Goal: Task Accomplishment & Management: Complete application form

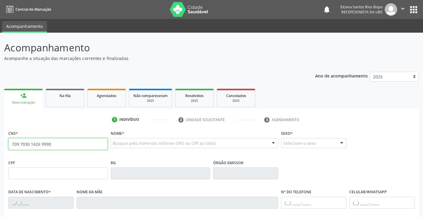
type input "709 7030 1426 9990"
type input "267.556.008-14"
type input "[DATE]"
type input "[PERSON_NAME]"
type input "[PHONE_NUMBER]"
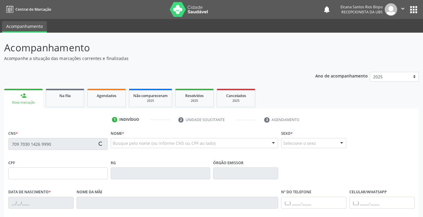
type input "[PHONE_NUMBER]"
type input "S/N"
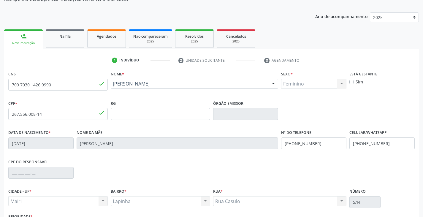
scroll to position [89, 0]
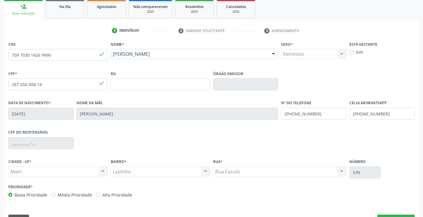
click at [128, 194] on label "Alta Prioridade" at bounding box center [117, 195] width 30 height 6
click at [100, 194] on input "Alta Prioridade" at bounding box center [98, 194] width 4 height 5
radio input "true"
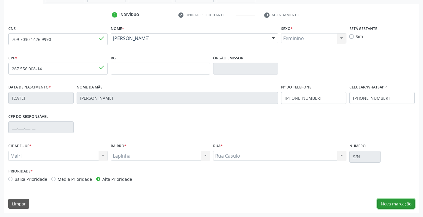
click at [394, 203] on button "Nova marcação" at bounding box center [395, 204] width 37 height 10
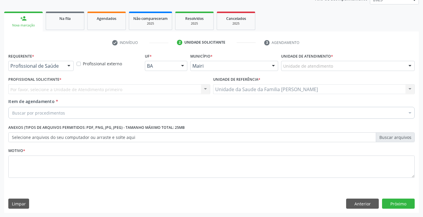
scroll to position [77, 0]
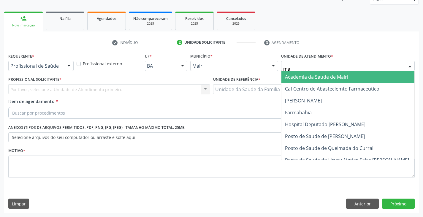
type input "mar"
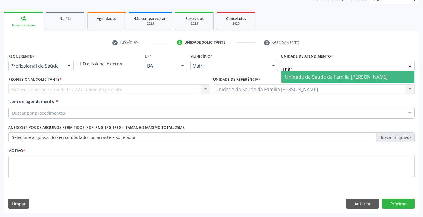
drag, startPoint x: 305, startPoint y: 77, endPoint x: 181, endPoint y: 74, distance: 124.4
click at [304, 77] on span "Unidade da Saude da Familia [PERSON_NAME]" at bounding box center [336, 77] width 103 height 7
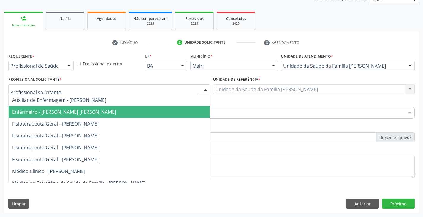
click at [32, 109] on span "Enfermeiro - [PERSON_NAME] [PERSON_NAME]" at bounding box center [64, 112] width 104 height 7
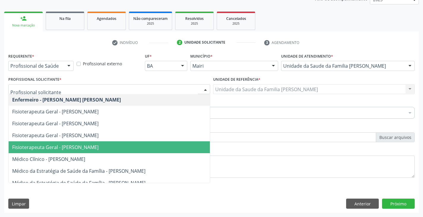
scroll to position [0, 0]
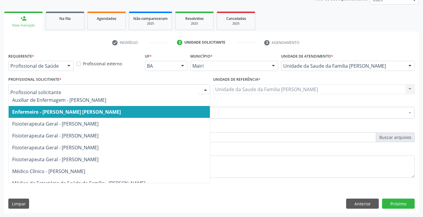
click at [66, 112] on span "Enfermeiro - [PERSON_NAME] [PERSON_NAME]" at bounding box center [66, 112] width 109 height 7
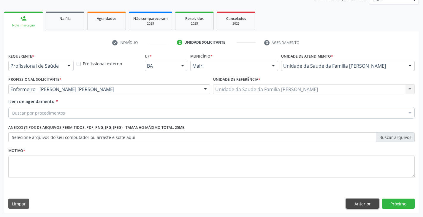
click at [359, 204] on button "Anterior" at bounding box center [362, 204] width 33 height 10
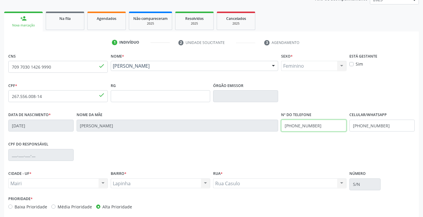
click at [330, 124] on input "[PHONE_NUMBER]" at bounding box center [313, 126] width 65 height 12
type input "("
type input "[PHONE_NUMBER]"
click at [393, 131] on input "[PHONE_NUMBER]" at bounding box center [381, 126] width 65 height 12
type input "("
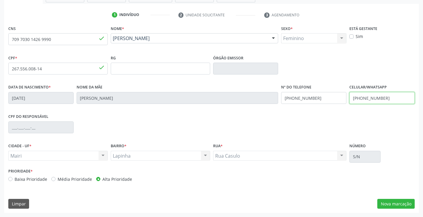
type input "[PHONE_NUMBER]"
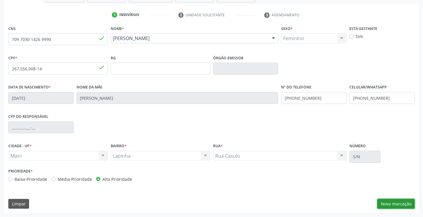
click at [396, 202] on button "Nova marcação" at bounding box center [395, 204] width 37 height 10
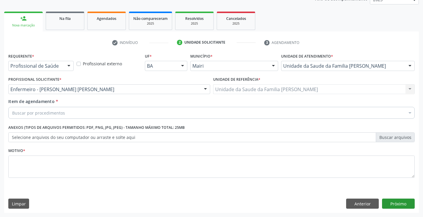
scroll to position [77, 0]
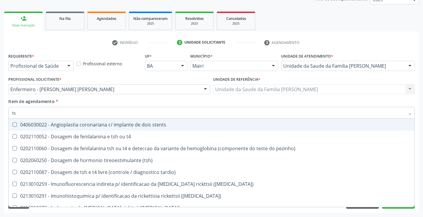
type input "tsh"
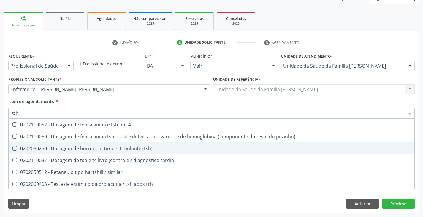
click at [65, 154] on span "0202060250 - Dosagem de hormonio tireoestimulante (tsh)" at bounding box center [212, 149] width 406 height 12
click at [60, 148] on div "0202060250 - Dosagem de hormonio tireoestimulante (tsh)" at bounding box center [211, 148] width 399 height 5
checkbox \(tsh\) "false"
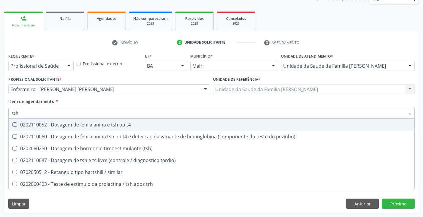
click at [65, 125] on div "0202110052 - Dosagem de fenilalanina e tsh ou t4" at bounding box center [211, 124] width 399 height 5
checkbox t4 "true"
type input "ts"
checkbox t4 "false"
checkbox pezinho\) "true"
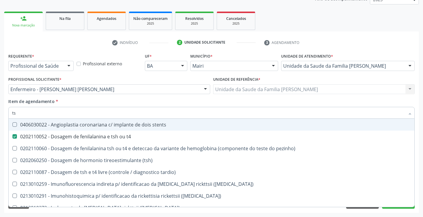
type input "t"
checkbox t4 "false"
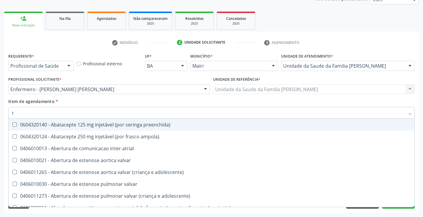
type input "[MEDICAL_DATA]"
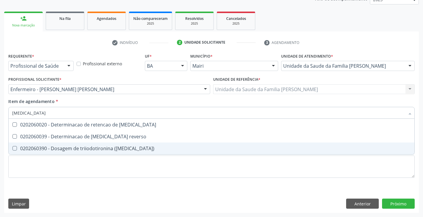
click at [65, 147] on div "0202060390 - Dosagem de triiodotironina ([MEDICAL_DATA])" at bounding box center [211, 148] width 399 height 5
checkbox \(t3\) "true"
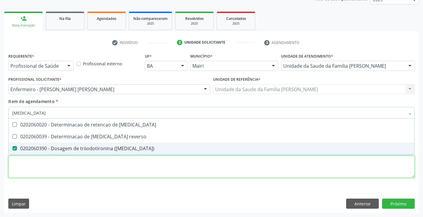
click at [63, 169] on div "Requerente * Profissional de Saúde Profissional de Saúde Paciente Nenhum result…" at bounding box center [211, 119] width 406 height 135
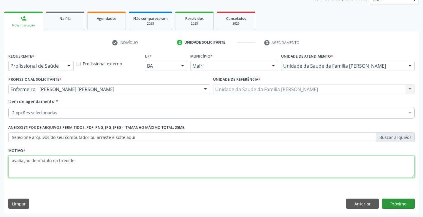
type textarea "avaliação de nódulo na tireoide"
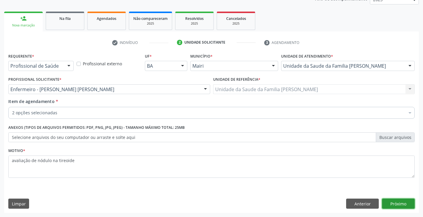
click at [402, 203] on button "Próximo" at bounding box center [398, 204] width 33 height 10
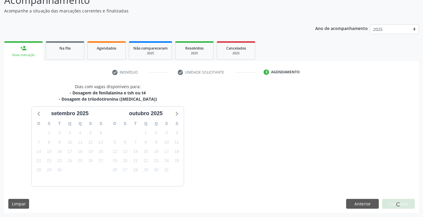
scroll to position [65, 0]
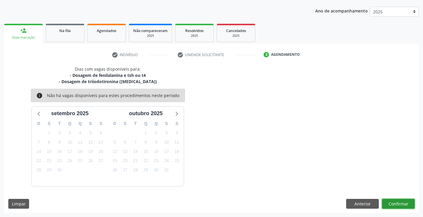
click at [399, 201] on button "Confirmar" at bounding box center [398, 204] width 33 height 10
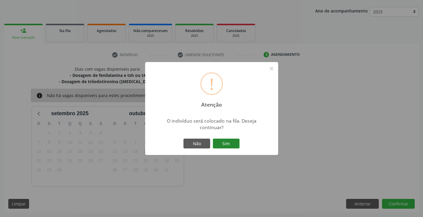
click at [219, 144] on button "Sim" at bounding box center [226, 144] width 27 height 10
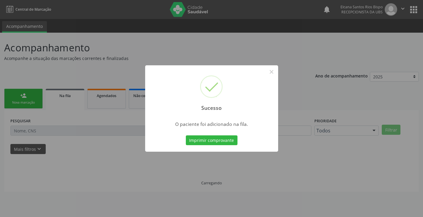
scroll to position [0, 0]
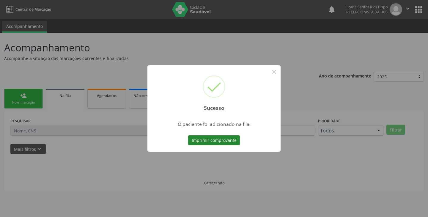
click at [223, 139] on button "Imprimir comprovante" at bounding box center [214, 140] width 52 height 10
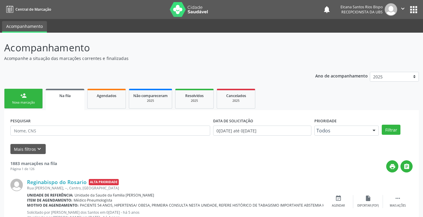
click at [16, 105] on div "Nova marcação" at bounding box center [24, 102] width 30 height 4
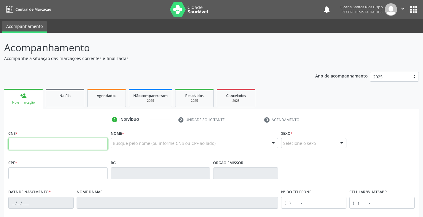
click at [27, 149] on input "text" at bounding box center [57, 144] width 99 height 12
paste input "709 7030 1426 9990"
type input "709 7030 1426 9990"
type input "267.556.008-14"
type input "[DATE]"
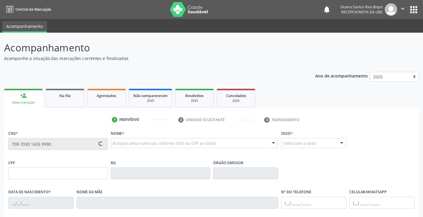
type input "[PERSON_NAME]"
type input "[PHONE_NUMBER]"
type input "S/N"
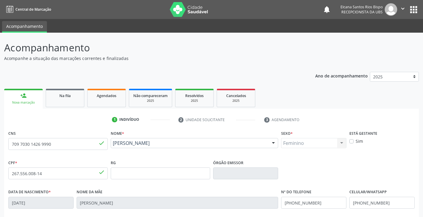
scroll to position [105, 0]
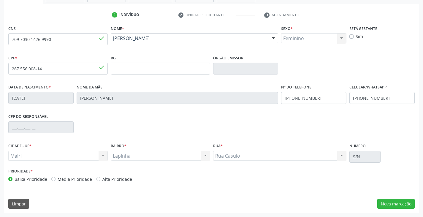
click at [115, 181] on label "Alta Prioridade" at bounding box center [117, 179] width 30 height 6
click at [100, 181] on input "Alta Prioridade" at bounding box center [98, 178] width 4 height 5
radio input "true"
click at [402, 203] on button "Nova marcação" at bounding box center [395, 204] width 37 height 10
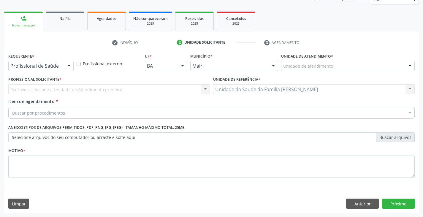
scroll to position [77, 0]
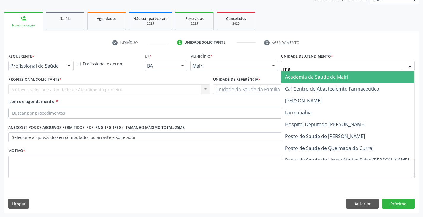
type input "mar"
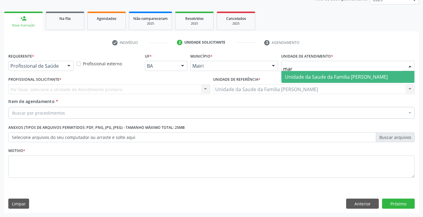
click at [298, 76] on span "Unidade da Saude da Familia [PERSON_NAME]" at bounding box center [336, 77] width 103 height 7
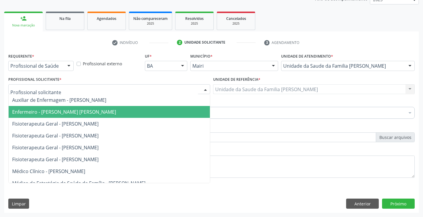
click at [38, 112] on span "Enfermeiro - [PERSON_NAME] [PERSON_NAME]" at bounding box center [64, 112] width 104 height 7
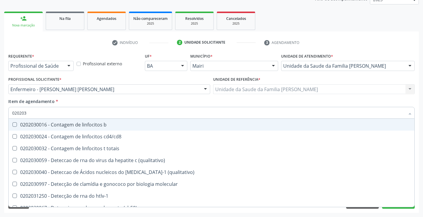
type input "0202038"
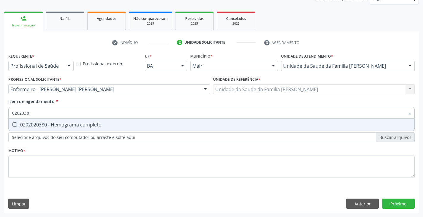
click at [52, 126] on div "0202020380 - Hemograma completo" at bounding box center [211, 124] width 399 height 5
checkbox completo "true"
type input "020203"
checkbox completo "false"
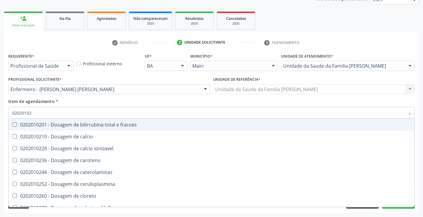
type input "020201029"
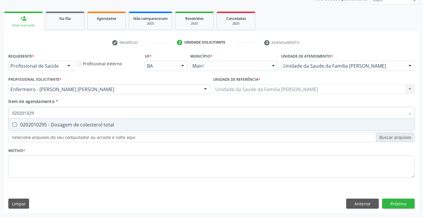
click at [48, 127] on div "0202010295 - Dosagem de colesterol total" at bounding box center [211, 124] width 399 height 5
checkbox total "true"
type input "02020102"
checkbox total "false"
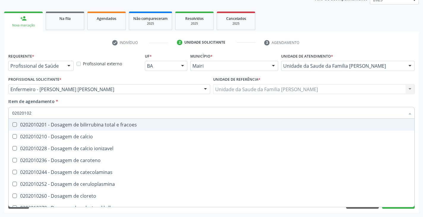
type input "020201028"
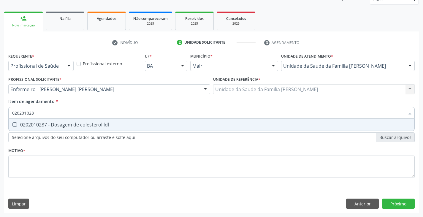
click at [48, 127] on div "0202010287 - Dosagem de colesterol ldl" at bounding box center [211, 124] width 399 height 5
checkbox ldl "true"
type input "02020102"
checkbox ldl "false"
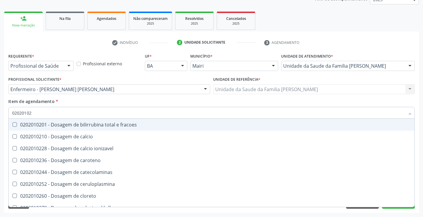
type input "020201027"
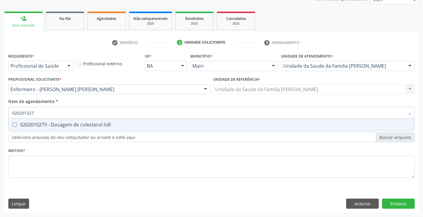
click at [48, 127] on div "0202010279 - Dosagem de colesterol hdl" at bounding box center [211, 124] width 399 height 5
checkbox hdl "true"
type input "02020102"
checkbox hdl "false"
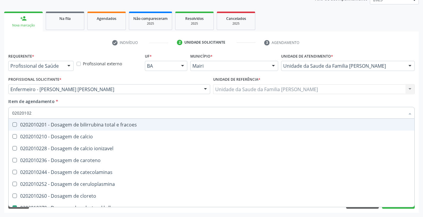
type input "0202010"
checkbox hdl "false"
checkbox ldl "false"
checkbox total "false"
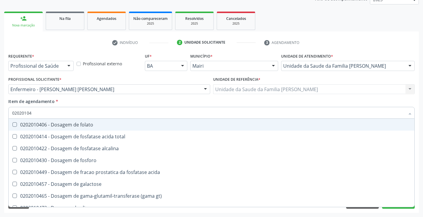
type input "020201047"
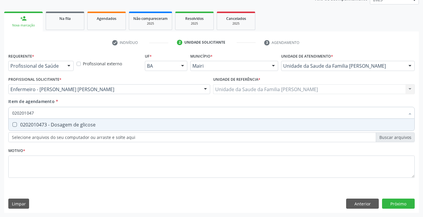
click at [48, 127] on div "0202010473 - Dosagem de glicose" at bounding box center [211, 124] width 399 height 5
checkbox glicose "true"
type input "02020104"
checkbox glicose "false"
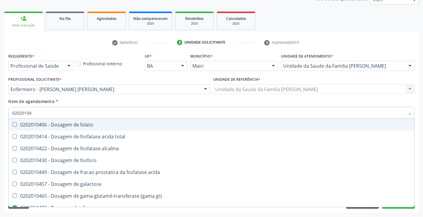
type input "0202010"
checkbox glicose "false"
type input "020201067"
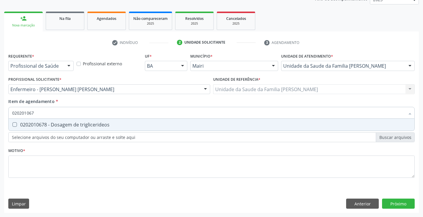
click at [48, 127] on div "0202010678 - Dosagem de triglicerideos" at bounding box center [211, 124] width 399 height 5
checkbox triglicerideos "true"
type input "02020106"
checkbox triglicerideos "false"
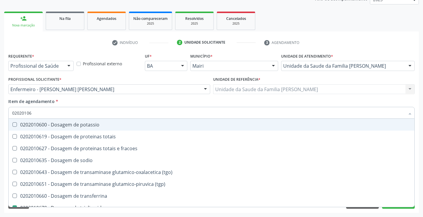
type input "0202010"
checkbox triglicerideos "false"
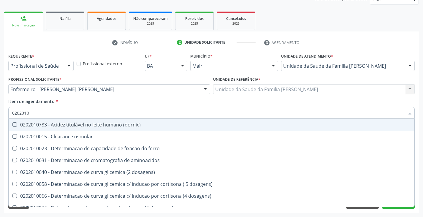
type input "02020106"
checkbox dosagens\) "true"
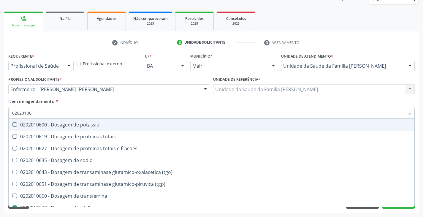
type input "020201064"
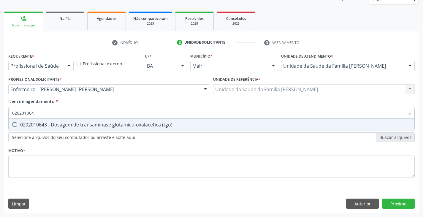
click at [48, 127] on div "0202010643 - Dosagem de transaminase glutamico-oxalacetica (tgo)" at bounding box center [211, 124] width 399 height 5
checkbox \(tgo\) "true"
type input "02020106"
checkbox \(tgo\) "false"
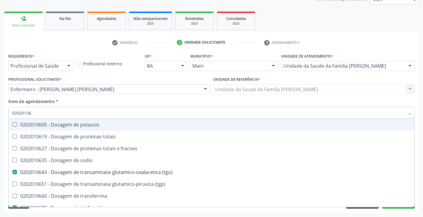
type input "020201065"
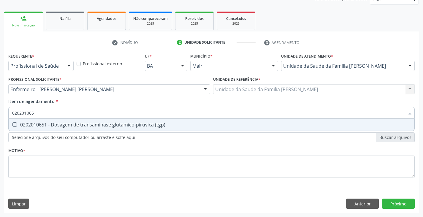
click at [48, 127] on div "0202010651 - Dosagem de transaminase glutamico-piruvica (tgp)" at bounding box center [211, 124] width 399 height 5
checkbox \(tgp\) "true"
type input "02020106"
checkbox \(tgp\) "false"
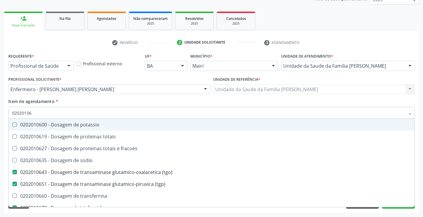
type input "0202010"
checkbox \(tgo\) "false"
checkbox \(tgp\) "false"
checkbox triglicerideos "false"
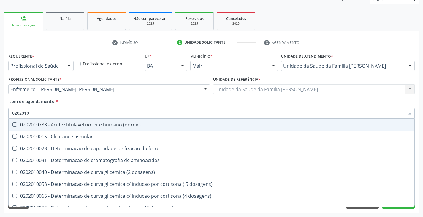
type input "02020106"
checkbox dosagens\) "true"
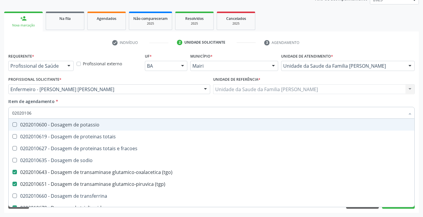
type input "020201069"
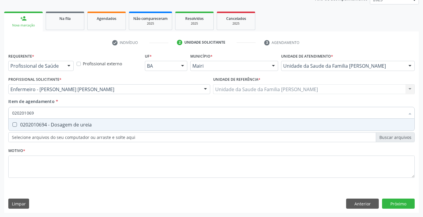
click at [48, 127] on div "0202010694 - Dosagem de ureia" at bounding box center [211, 124] width 399 height 5
checkbox ureia "true"
type input "02020106"
checkbox ureia "false"
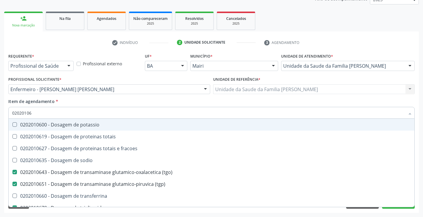
type input "0202010"
checkbox \(tgo\) "false"
checkbox \(tgp\) "false"
checkbox triglicerideos "false"
checkbox ureia "false"
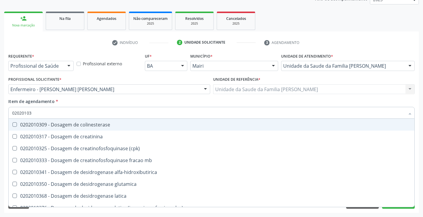
type input "020201031"
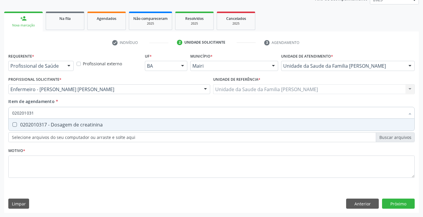
click at [48, 127] on div "0202010317 - Dosagem de creatinina" at bounding box center [211, 124] width 399 height 5
checkbox creatinina "true"
type input "02020103"
checkbox creatinina "false"
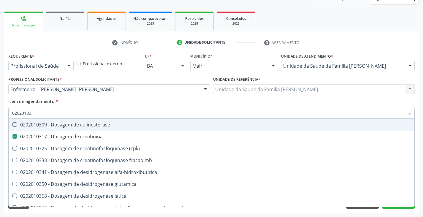
type input "0202010"
checkbox creatinina "false"
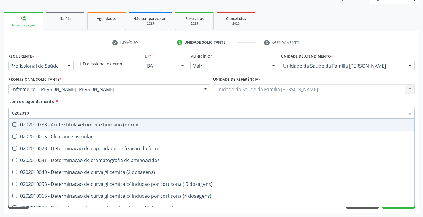
type input "02020106"
checkbox dosagens\) "true"
checkbox ivy "true"
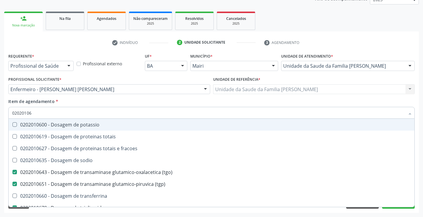
type input "020201060"
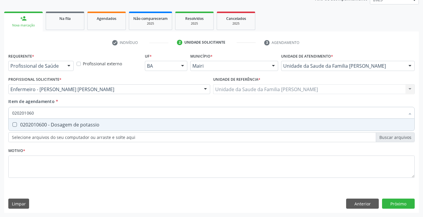
click at [48, 127] on div "0202010600 - Dosagem de potassio" at bounding box center [211, 124] width 399 height 5
checkbox potassio "true"
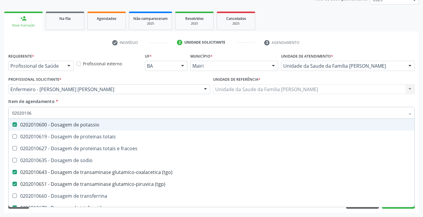
type input "0202010"
checkbox potassio "false"
checkbox \(tgo\) "false"
checkbox \(tgp\) "false"
checkbox triglicerideos "false"
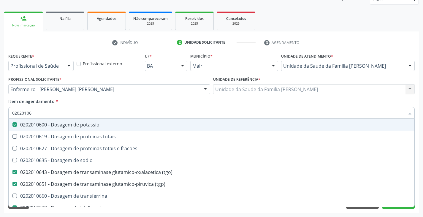
checkbox ureia "false"
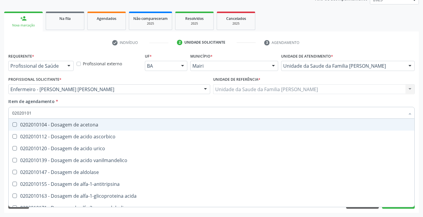
type input "020201012"
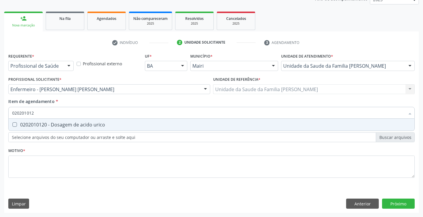
click at [48, 127] on div "0202010120 - Dosagem de acido urico" at bounding box center [211, 124] width 399 height 5
checkbox urico "true"
type input "02020101"
checkbox urico "false"
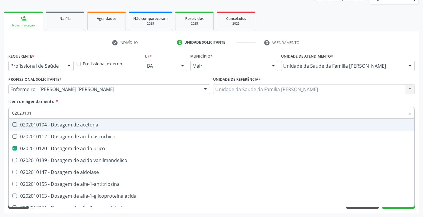
type input "0202010"
checkbox urico "false"
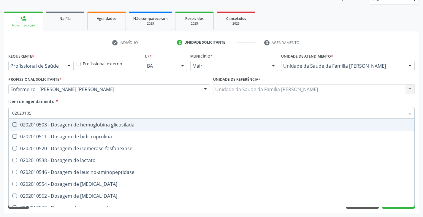
type input "020201050"
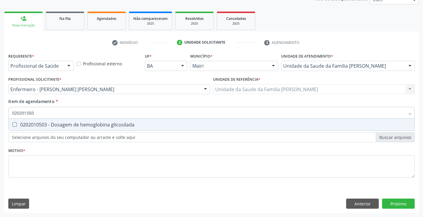
click at [48, 127] on div "0202010503 - Dosagem de hemoglobina glicosilada" at bounding box center [211, 124] width 399 height 5
checkbox glicosilada "true"
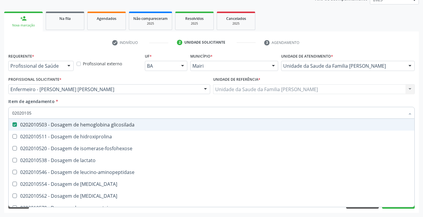
type input "0202010"
checkbox glicosilada "false"
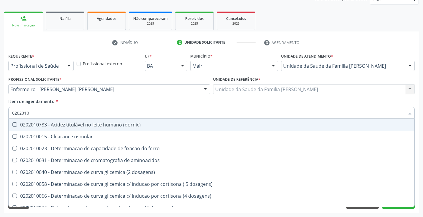
type input "020201"
checkbox urico "false"
checkbox alfa-2-macroglobulina "true"
checkbox hdl "false"
checkbox ldl "false"
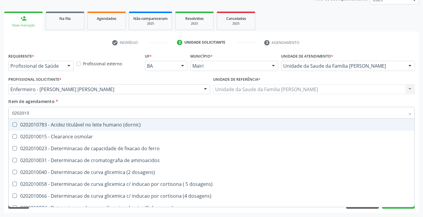
checkbox total "false"
checkbox creatinina "false"
checkbox alfa-hidroxibutirica "true"
checkbox glutamica "true"
checkbox latica "true"
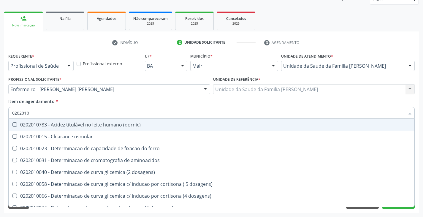
checkbox ferritina "true"
checkbox glicose "false"
checkbox glicosilada "false"
checkbox magnesio "true"
checkbox porfirinas "true"
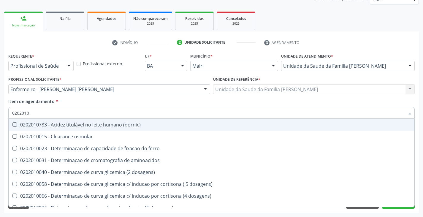
checkbox potassio "false"
checkbox \(tgo\) "false"
checkbox \(tgp\) "false"
checkbox triglicerideos "false"
checkbox \) "true"
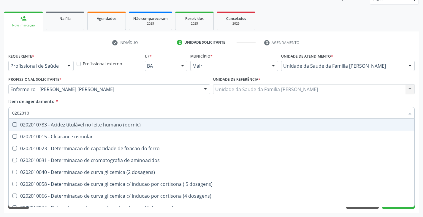
checkbox d-xilose "true"
type input "02020"
checkbox urico "false"
checkbox hdl "false"
checkbox ldl "false"
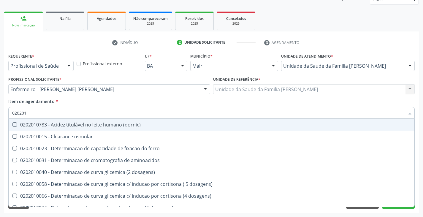
checkbox total "false"
checkbox creatinina "false"
checkbox glicose "false"
checkbox glicosilada "false"
checkbox potassio "false"
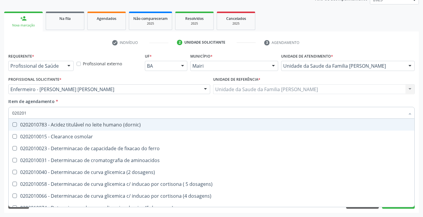
checkbox \(tgo\) "false"
checkbox \(tgp\) "false"
checkbox triglicerideos "false"
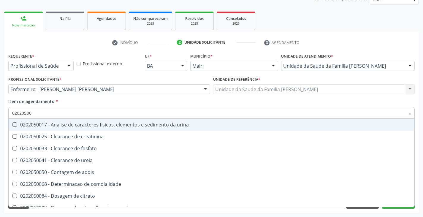
type input "020205001"
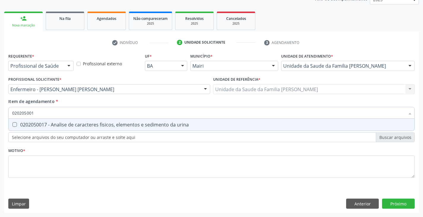
click at [48, 127] on div "0202050017 - Analise de caracteres fisicos, elementos e sedimento da urina" at bounding box center [211, 124] width 399 height 5
checkbox urina "true"
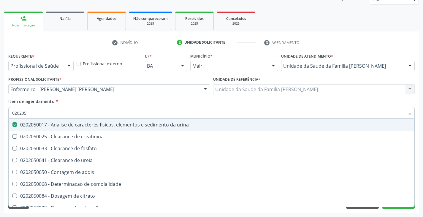
type input "02020"
checkbox urina "false"
checkbox ureia "true"
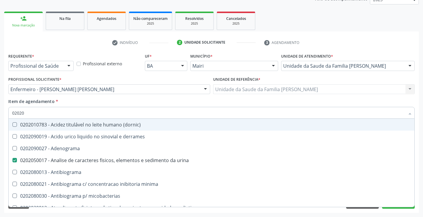
type input "020204"
checkbox urina "false"
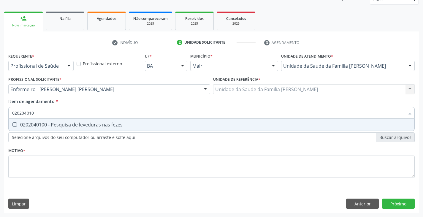
type input "0202040100"
click at [48, 127] on div "0202040100 - Pesquisa de leveduras nas fezes" at bounding box center [211, 124] width 399 height 5
checkbox fezes "true"
type input "02020401"
checkbox fezes "false"
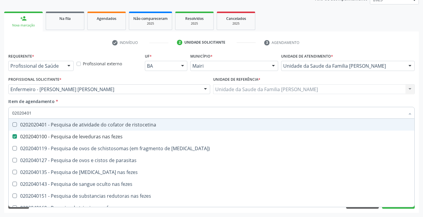
type input "0202040"
checkbox fezes "false"
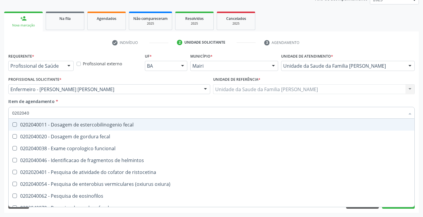
type input "020204"
checkbox fezes "false"
checkbox fezes "true"
type input "02020"
checkbox helmintos "true"
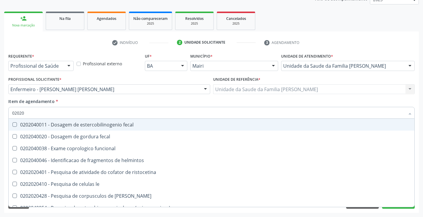
checkbox fezes "false"
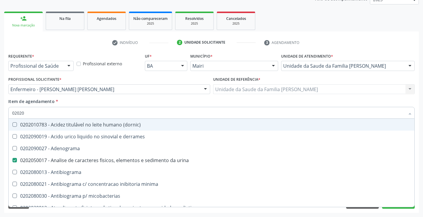
type input "020201"
checkbox urina "false"
checkbox ureia "true"
checkbox \(qualitativo\) "true"
checkbox molecular "true"
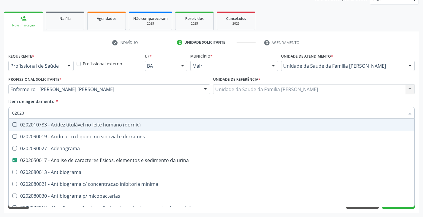
checkbox htlv-1 "true"
checkbox \(ch50\) "true"
checkbox -duke "true"
checkbox trombina "true"
checkbox d "true"
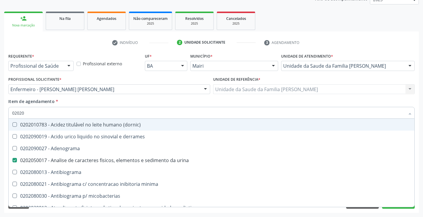
checkbox ascorbico "true"
checkbox delta-aminolevulinico "true"
checkbox mandelico "true"
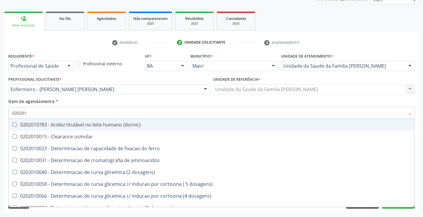
type input "0202010"
checkbox ordenhado "true"
checkbox urico "false"
checkbox fracoes "true"
checkbox calcio "true"
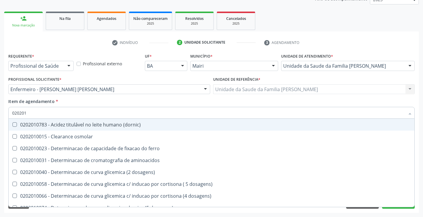
checkbox ionizavel "true"
checkbox catecolaminas "true"
checkbox hdl "false"
checkbox ldl "false"
checkbox total "false"
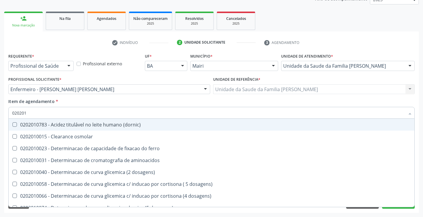
checkbox creatinina "false"
checkbox ferritina "true"
checkbox total "true"
checkbox glicose "false"
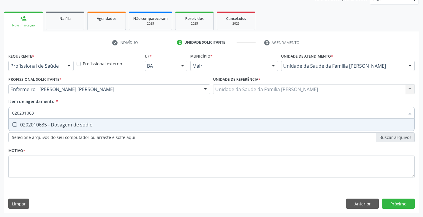
click at [48, 127] on div "0202010635 - Dosagem de sodio" at bounding box center [211, 124] width 399 height 5
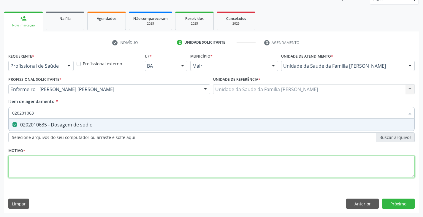
click at [34, 162] on div "Requerente * Profissional de Saúde Profissional de Saúde Paciente Nenhum result…" at bounding box center [211, 119] width 406 height 135
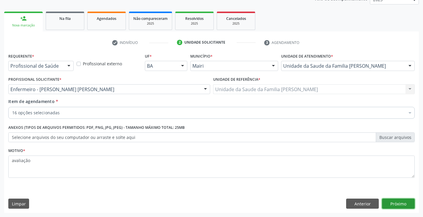
click at [406, 200] on button "Próximo" at bounding box center [398, 204] width 33 height 10
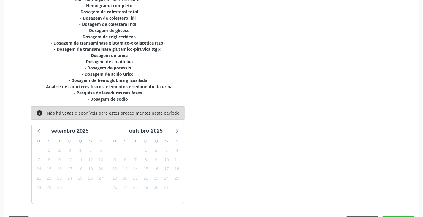
scroll to position [152, 0]
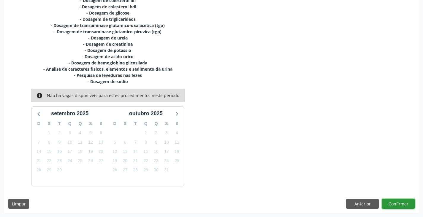
click at [400, 206] on button "Confirmar" at bounding box center [398, 204] width 33 height 10
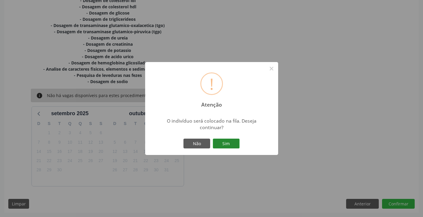
click at [234, 144] on button "Sim" at bounding box center [226, 144] width 27 height 10
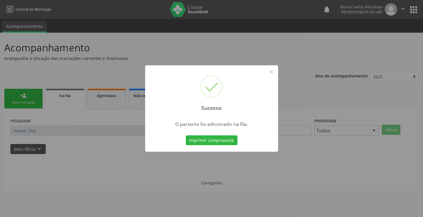
scroll to position [0, 0]
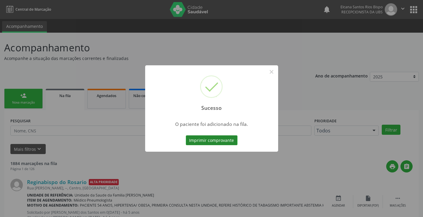
click at [234, 144] on button "Imprimir comprovante" at bounding box center [212, 140] width 52 height 10
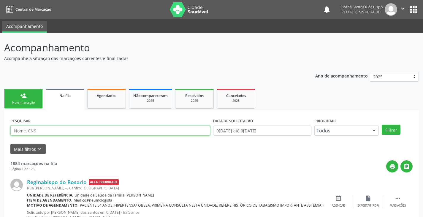
click at [62, 128] on input "text" at bounding box center [110, 131] width 200 height 10
paste input "709 7030 1426 9990"
click at [382, 125] on button "Filtrar" at bounding box center [391, 130] width 19 height 10
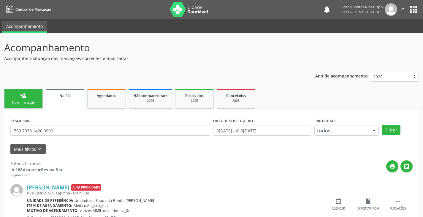
click at [21, 100] on link "person_add Nova marcação" at bounding box center [23, 99] width 39 height 20
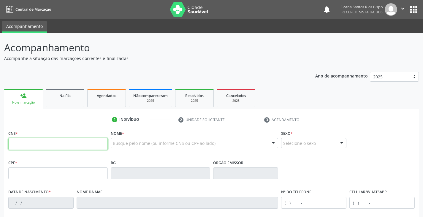
click at [38, 145] on input "text" at bounding box center [57, 144] width 99 height 12
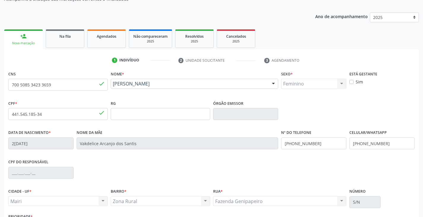
scroll to position [105, 0]
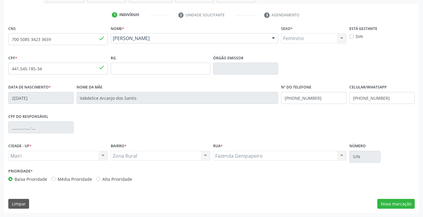
click at [121, 178] on label "Alta Prioridade" at bounding box center [117, 179] width 30 height 6
click at [100, 178] on input "Alta Prioridade" at bounding box center [98, 178] width 4 height 5
click at [385, 209] on button "Nova marcação" at bounding box center [395, 204] width 37 height 10
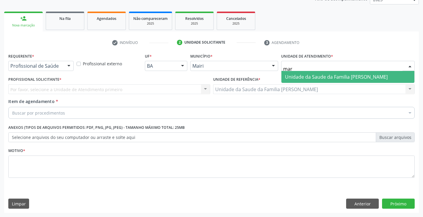
click at [312, 78] on span "Unidade da Saude da Familia [PERSON_NAME]" at bounding box center [336, 77] width 103 height 7
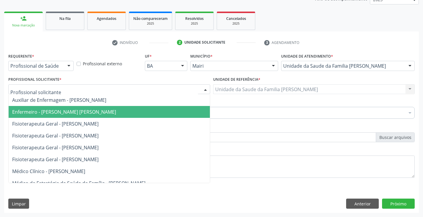
click at [50, 114] on span "Enfermeiro - [PERSON_NAME] [PERSON_NAME]" at bounding box center [64, 112] width 104 height 7
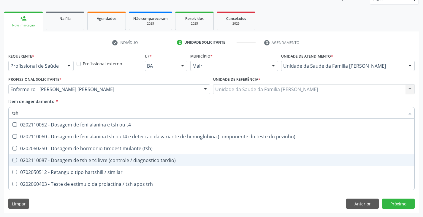
click at [56, 160] on div "0202110087 - Dosagem de tsh e t4 livre (controle / diagnostico tardio)" at bounding box center [211, 160] width 399 height 5
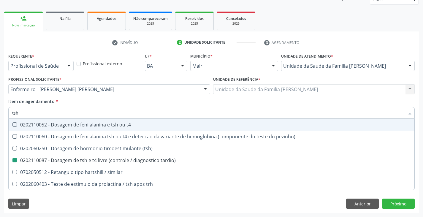
click at [83, 103] on div "Item de agendamento * tsh Desfazer seleção 0202110052 - Dosagem de fenilalanina…" at bounding box center [211, 107] width 406 height 19
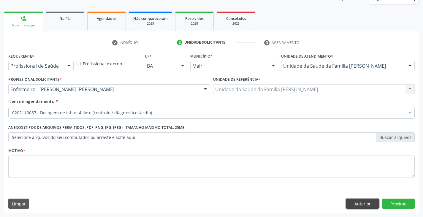
click at [365, 200] on button "Anterior" at bounding box center [362, 204] width 33 height 10
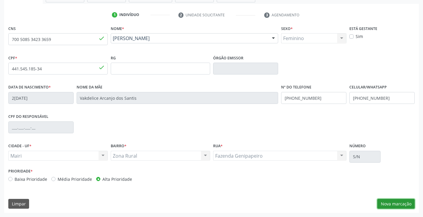
click at [409, 200] on button "Nova marcação" at bounding box center [395, 204] width 37 height 10
click at [0, 0] on button "Próximo" at bounding box center [0, 0] width 0 height 0
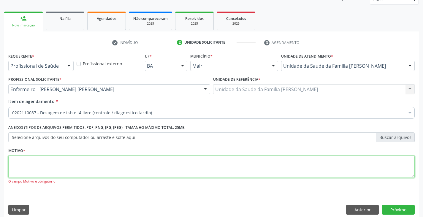
click at [151, 163] on textarea at bounding box center [211, 167] width 406 height 23
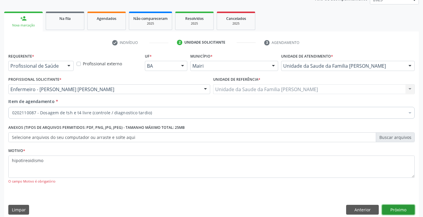
click at [402, 209] on button "Próximo" at bounding box center [398, 210] width 33 height 10
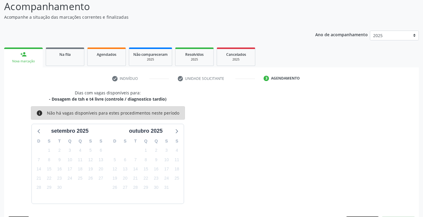
scroll to position [59, 0]
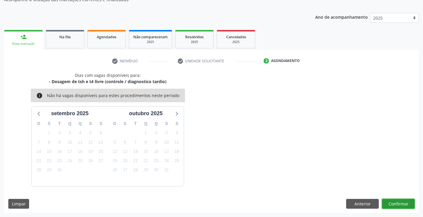
click at [396, 202] on button "Confirmar" at bounding box center [398, 204] width 33 height 10
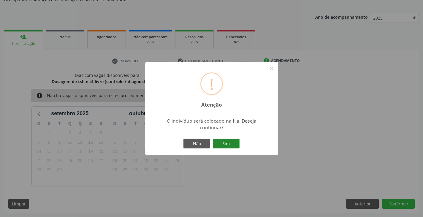
click at [227, 145] on button "Sim" at bounding box center [226, 144] width 27 height 10
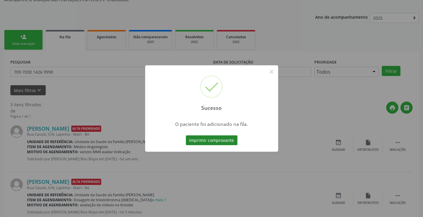
scroll to position [0, 0]
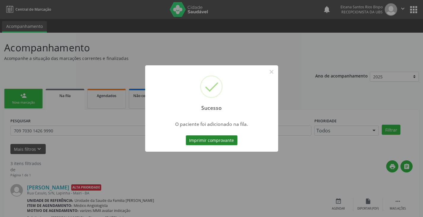
click at [215, 138] on button "Imprimir comprovante" at bounding box center [212, 140] width 52 height 10
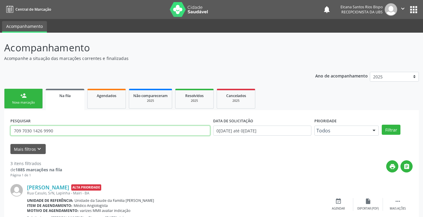
drag, startPoint x: 59, startPoint y: 132, endPoint x: 0, endPoint y: 129, distance: 59.2
click at [0, 129] on div "Acompanhamento Acompanhe a situação das marcações correntes e finalizadas Relat…" at bounding box center [211, 190] width 423 height 315
paste input "0 5085 3423 3659"
click at [382, 125] on button "Filtrar" at bounding box center [391, 130] width 19 height 10
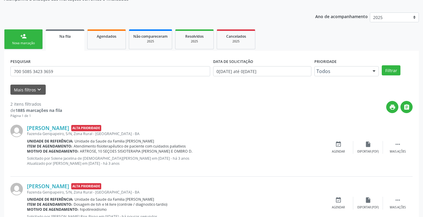
scroll to position [83, 0]
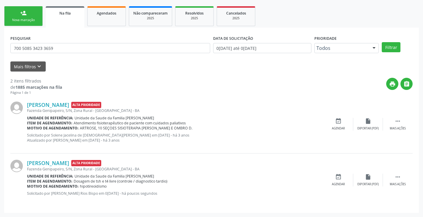
click at [33, 19] on div "Nova marcação" at bounding box center [24, 20] width 30 height 4
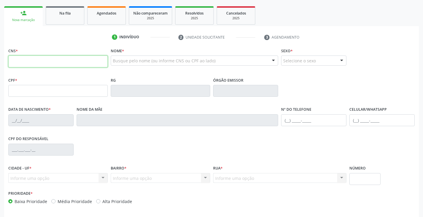
click at [69, 56] on input "text" at bounding box center [57, 62] width 99 height 12
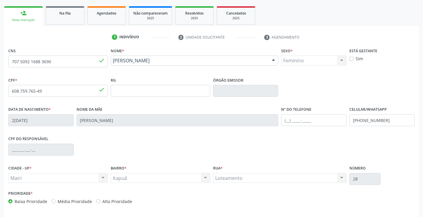
scroll to position [105, 0]
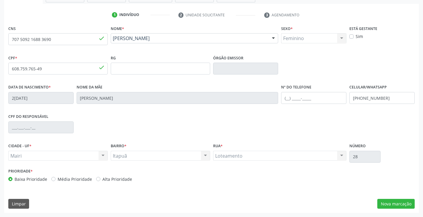
click at [122, 177] on label "Alta Prioridade" at bounding box center [117, 179] width 30 height 6
click at [100, 177] on input "Alta Prioridade" at bounding box center [98, 178] width 4 height 5
click at [406, 202] on button "Nova marcação" at bounding box center [395, 204] width 37 height 10
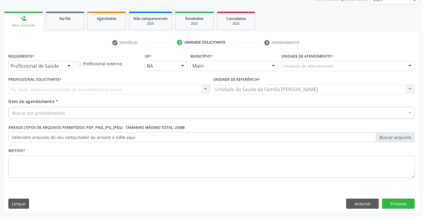
scroll to position [77, 0]
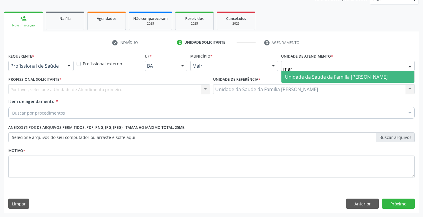
click at [317, 77] on span "Unidade da Saude da Familia [PERSON_NAME]" at bounding box center [336, 77] width 103 height 7
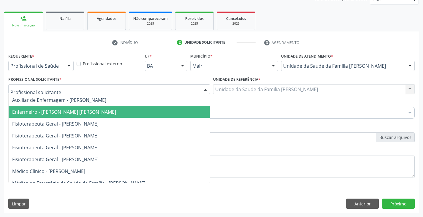
click at [36, 112] on span "Enfermeiro - [PERSON_NAME] [PERSON_NAME]" at bounding box center [64, 112] width 104 height 7
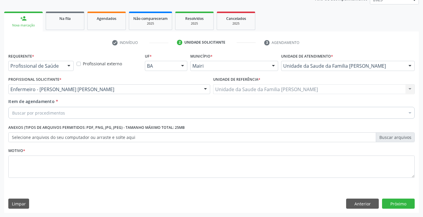
click at [40, 116] on div "Buscar por procedimentos" at bounding box center [211, 113] width 406 height 12
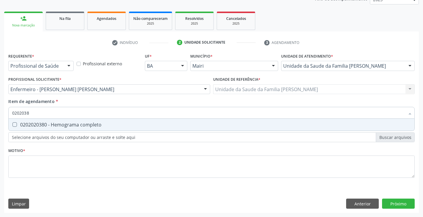
click at [45, 124] on div "0202020380 - Hemograma completo" at bounding box center [211, 124] width 399 height 5
click at [45, 124] on div "0202010473 - Dosagem de glicose" at bounding box center [211, 124] width 399 height 5
click at [45, 125] on div "0202010295 - Dosagem de colesterol total" at bounding box center [211, 124] width 399 height 5
click at [45, 125] on div "0202010287 - Dosagem de colesterol ldl" at bounding box center [211, 124] width 399 height 5
click at [45, 125] on div "0202010279 - Dosagem de colesterol hdl" at bounding box center [211, 124] width 399 height 5
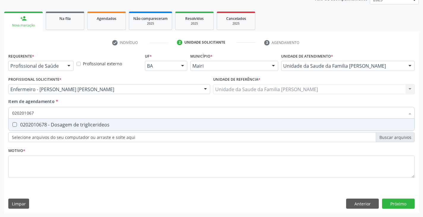
click at [45, 125] on div "0202010678 - Dosagem de triglicerideos" at bounding box center [211, 124] width 399 height 5
click at [45, 125] on div "0202010643 - Dosagem de transaminase glutamico-oxalacetica (tgo)" at bounding box center [211, 124] width 399 height 5
click at [45, 125] on div "0202010651 - Dosagem de transaminase glutamico-piruvica (tgp)" at bounding box center [211, 124] width 399 height 5
click at [45, 125] on div "0202010694 - Dosagem de ureia" at bounding box center [211, 124] width 399 height 5
click at [45, 125] on div "0202010317 - Dosagem de creatinina" at bounding box center [211, 124] width 399 height 5
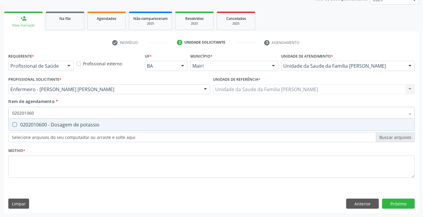
click at [45, 125] on div "0202010600 - Dosagem de potassio" at bounding box center [211, 124] width 399 height 5
click at [45, 125] on div "0202010120 - Dosagem de acido urico" at bounding box center [211, 124] width 399 height 5
click at [45, 125] on div "0202040100 - Pesquisa de leveduras nas fezes" at bounding box center [211, 124] width 399 height 5
click at [45, 125] on div "0202050017 - Analise de caracteres fisicos, elementos e sedimento da urina" at bounding box center [211, 124] width 399 height 5
click at [45, 125] on div "0202010503 - Dosagem de hemoglobina glicosilada" at bounding box center [211, 124] width 399 height 5
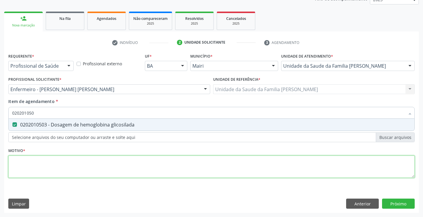
click at [48, 163] on div "Requerente * Profissional de Saúde Profissional de Saúde Paciente Nenhum result…" at bounding box center [211, 119] width 406 height 135
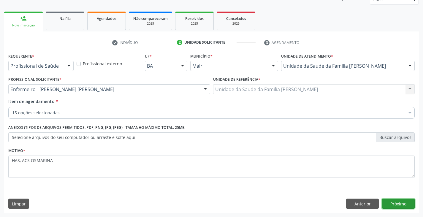
click at [398, 205] on button "Próximo" at bounding box center [398, 204] width 33 height 10
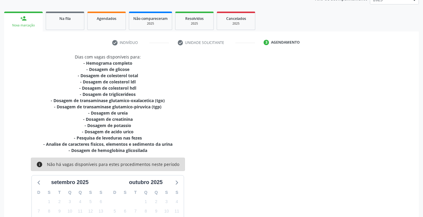
scroll to position [146, 0]
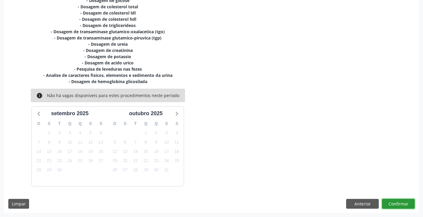
click at [400, 201] on button "Confirmar" at bounding box center [398, 204] width 33 height 10
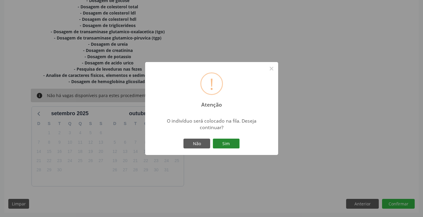
click at [234, 143] on button "Sim" at bounding box center [226, 144] width 27 height 10
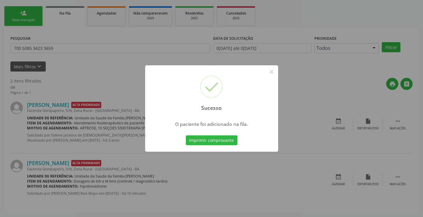
scroll to position [0, 0]
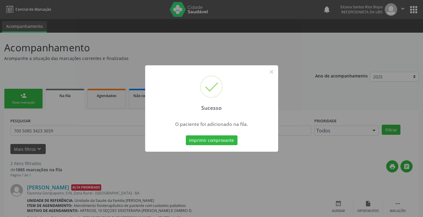
click at [234, 143] on button "Imprimir comprovante" at bounding box center [212, 140] width 52 height 10
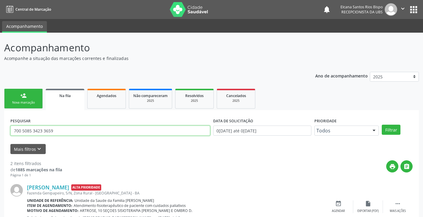
drag, startPoint x: 65, startPoint y: 130, endPoint x: 0, endPoint y: 136, distance: 65.0
click at [0, 136] on div "Acompanhamento Acompanhe a situação das marcações correntes e finalizadas Relat…" at bounding box center [211, 166] width 423 height 267
paste input "707 5092 1688 3690"
click at [382, 125] on button "Filtrar" at bounding box center [391, 130] width 19 height 10
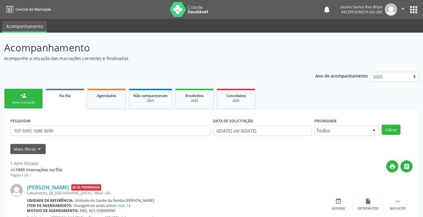
scroll to position [24, 0]
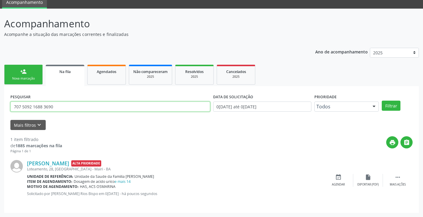
click at [92, 107] on input "707 5092 1688 3690" at bounding box center [110, 107] width 200 height 10
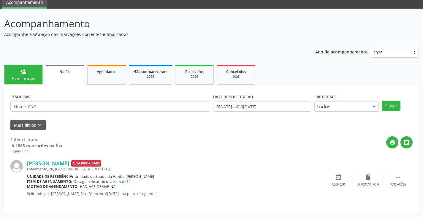
click at [26, 75] on link "person_add Nova marcação" at bounding box center [23, 75] width 39 height 20
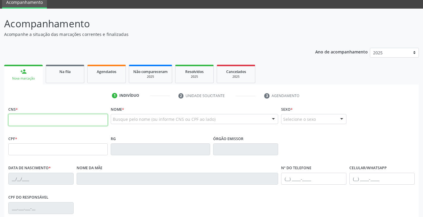
click at [31, 121] on input "text" at bounding box center [57, 120] width 99 height 12
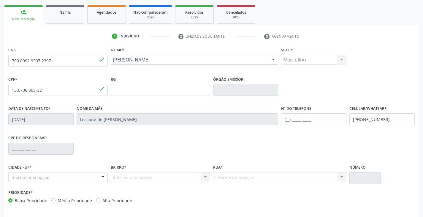
scroll to position [105, 0]
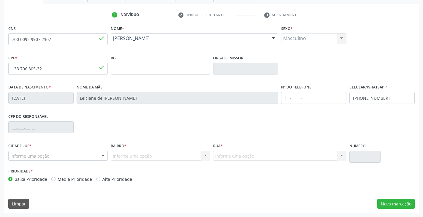
click at [112, 178] on label "Alta Prioridade" at bounding box center [117, 179] width 30 height 6
click at [100, 178] on input "Alta Prioridade" at bounding box center [98, 178] width 4 height 5
click at [304, 98] on input "text" at bounding box center [313, 98] width 65 height 12
click at [392, 205] on button "Nova marcação" at bounding box center [395, 204] width 37 height 10
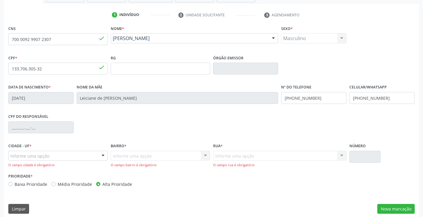
click at [79, 152] on div "Informe uma opção" at bounding box center [57, 156] width 99 height 10
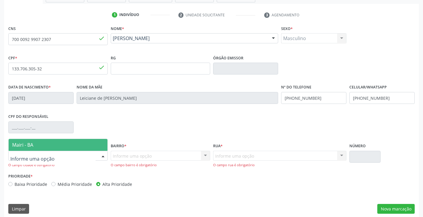
click at [77, 145] on span "Mairi - BA" at bounding box center [58, 145] width 99 height 12
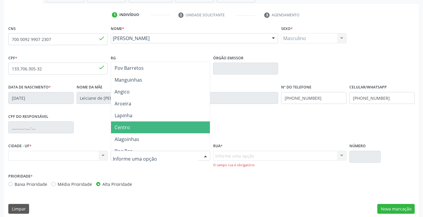
click at [143, 126] on span "Centro" at bounding box center [160, 127] width 99 height 12
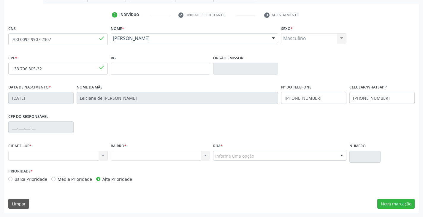
click at [254, 154] on div "Informe uma opção" at bounding box center [280, 156] width 134 height 10
click at [215, 154] on input "text" at bounding box center [215, 159] width 0 height 12
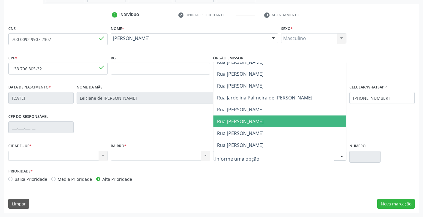
scroll to position [178, 0]
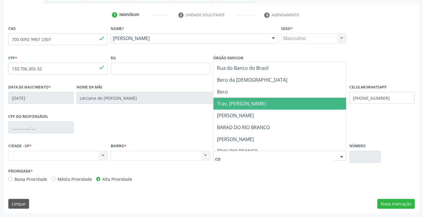
click at [262, 104] on span "Trav. [PERSON_NAME]" at bounding box center [241, 103] width 49 height 7
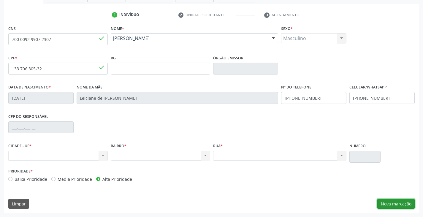
click at [400, 202] on button "Nova marcação" at bounding box center [395, 204] width 37 height 10
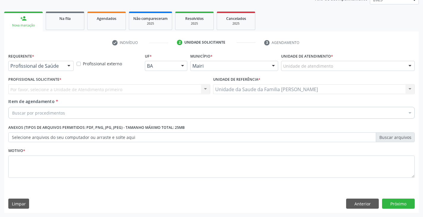
scroll to position [77, 0]
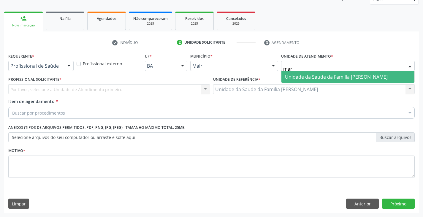
click at [297, 76] on span "Unidade da Saude da Familia [PERSON_NAME]" at bounding box center [336, 77] width 103 height 7
click at [293, 75] on span "Hospital Deputado [PERSON_NAME]" at bounding box center [325, 77] width 80 height 7
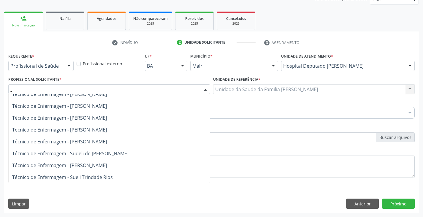
scroll to position [1170, 0]
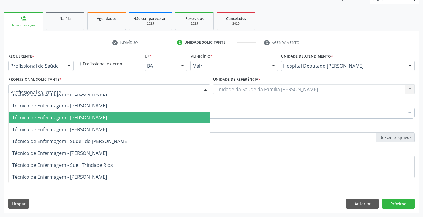
click at [280, 78] on div "Unidade de referência * Unidade da Saude da Familia [PERSON_NAME] Unidade da Sa…" at bounding box center [314, 84] width 202 height 19
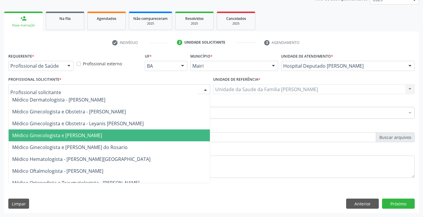
scroll to position [802, 0]
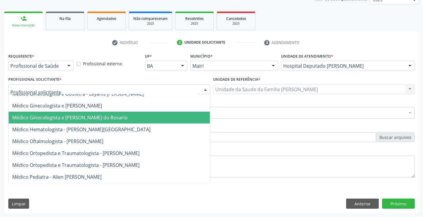
click at [379, 62] on div "Hospital Deputado [PERSON_NAME]" at bounding box center [348, 66] width 134 height 10
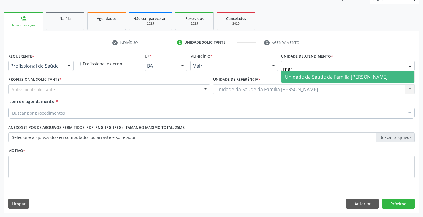
click at [295, 76] on span "Unidade da Saude da Familia [PERSON_NAME]" at bounding box center [336, 77] width 103 height 7
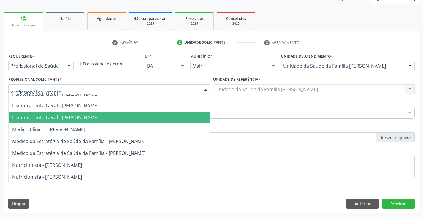
scroll to position [0, 0]
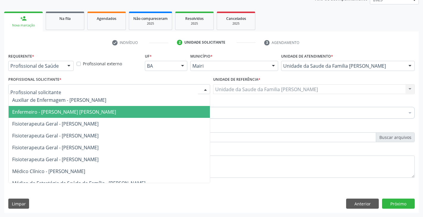
click at [58, 112] on span "Enfermeiro - [PERSON_NAME] [PERSON_NAME]" at bounding box center [64, 112] width 104 height 7
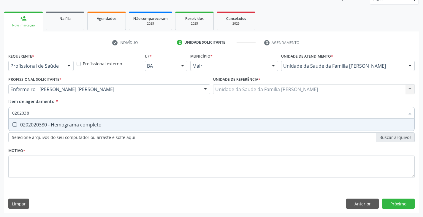
click at [66, 123] on div "0202020380 - Hemograma completo" at bounding box center [211, 124] width 399 height 5
click at [66, 123] on div "0202040100 - Pesquisa de leveduras nas fezes" at bounding box center [211, 124] width 399 height 5
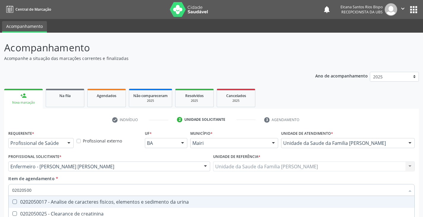
scroll to position [77, 0]
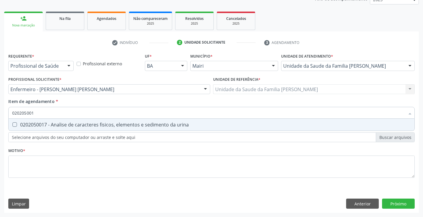
type input "0202050017"
click at [66, 123] on div "0202050017 - Analise de caracteres fisicos, elementos e sedimento da urina" at bounding box center [211, 124] width 399 height 5
checkbox urina "true"
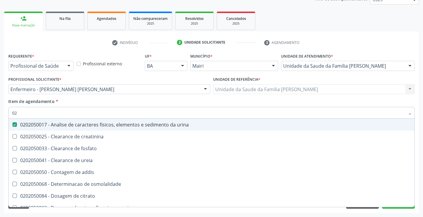
type input "0"
checkbox urina "false"
checkbox ureia "false"
checkbox corionica "false"
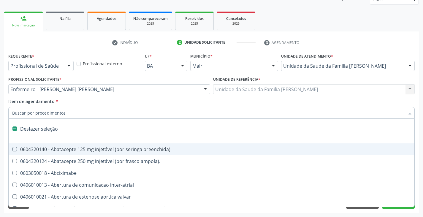
type input "f"
checkbox reabilitacao "true"
checkbox urina "false"
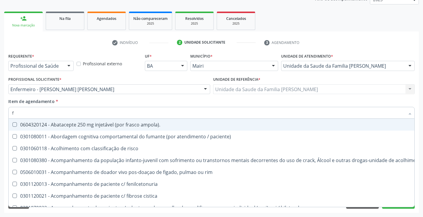
type input "fe"
checkbox urina "false"
checkbox respiratória "true"
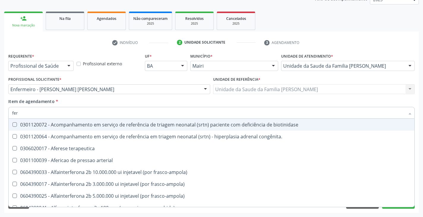
type input "ferr"
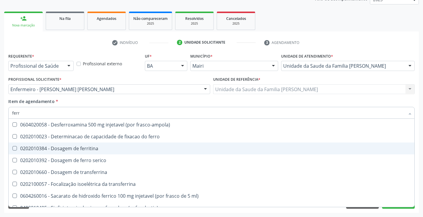
click at [83, 147] on div "0202010384 - Dosagem de ferritina" at bounding box center [211, 148] width 399 height 5
checkbox ferritina "true"
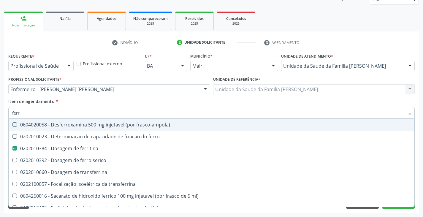
click at [89, 100] on div "Item de agendamento * ferr Desfazer seleção 0604020058 - Desferroxamina 500 mg …" at bounding box center [211, 107] width 406 height 19
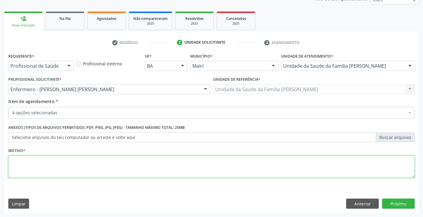
click at [54, 169] on textarea at bounding box center [211, 167] width 406 height 23
click at [15, 161] on textarea "cpm baerman" at bounding box center [211, 167] width 406 height 23
type textarea "com baerman"
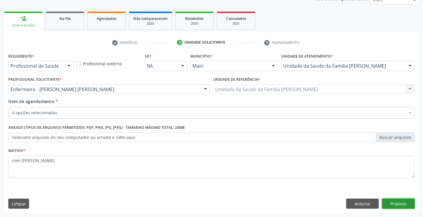
click at [396, 203] on button "Próximo" at bounding box center [398, 204] width 33 height 10
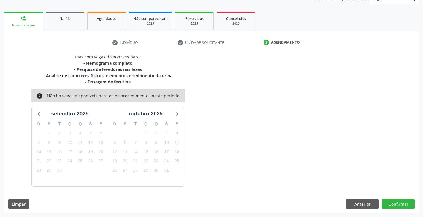
scroll to position [77, 0]
click at [398, 206] on button "Confirmar" at bounding box center [398, 204] width 33 height 10
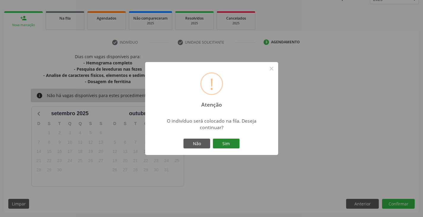
click at [229, 145] on button "Sim" at bounding box center [226, 144] width 27 height 10
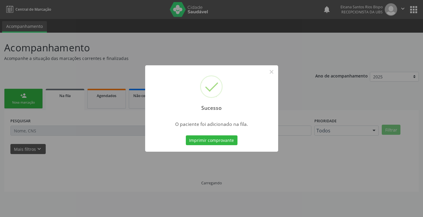
scroll to position [0, 0]
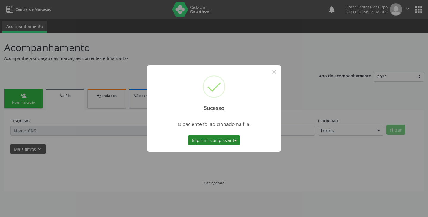
click at [230, 138] on button "Imprimir comprovante" at bounding box center [214, 140] width 52 height 10
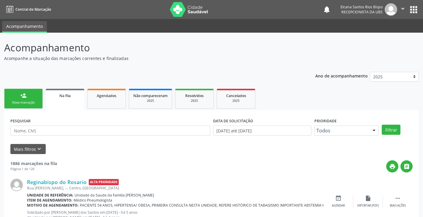
click at [17, 90] on link "person_add Nova marcação" at bounding box center [23, 99] width 39 height 20
click at [17, 99] on link "person_add Nova marcação" at bounding box center [23, 99] width 39 height 20
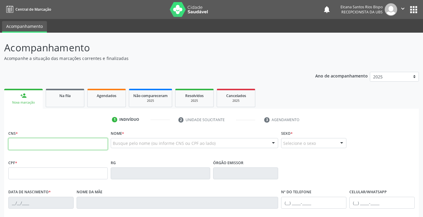
click at [21, 142] on input "text" at bounding box center [57, 144] width 99 height 12
paste input "700 0092 9907 2307"
type input "700 0092 9907 2307"
type input "133.706.305-32"
type input "[DATE]"
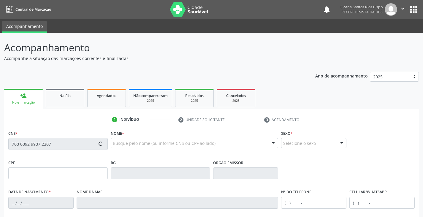
type input "Leiciane de [PERSON_NAME]"
type input "[PHONE_NUMBER]"
type input "061.449.405-29"
type input "S/N"
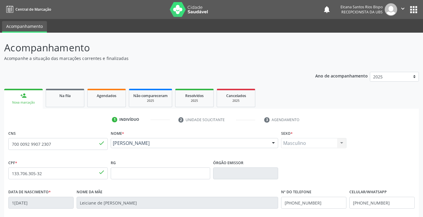
scroll to position [105, 0]
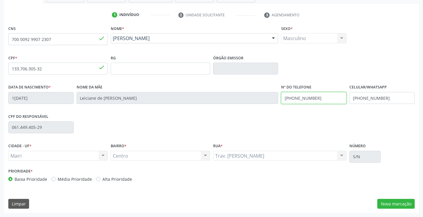
click at [326, 97] on input "[PHONE_NUMBER]" at bounding box center [313, 98] width 65 height 12
type input "("
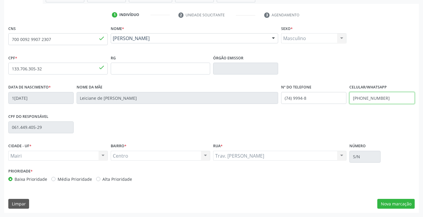
click at [378, 98] on input "[PHONE_NUMBER]" at bounding box center [381, 98] width 65 height 12
click at [324, 100] on input "(74) 9994-8" at bounding box center [313, 98] width 65 height 12
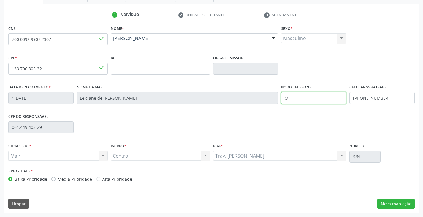
type input "("
click at [370, 99] on input "[PHONE_NUMBER]" at bounding box center [381, 98] width 65 height 12
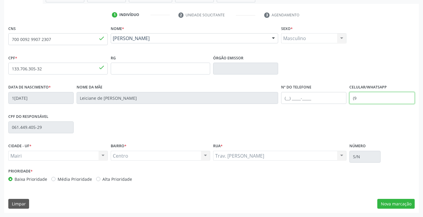
type input "("
type input "[PHONE_NUMBER]"
click at [126, 180] on label "Alta Prioridade" at bounding box center [117, 179] width 30 height 6
click at [100, 180] on input "Alta Prioridade" at bounding box center [98, 178] width 4 height 5
radio input "true"
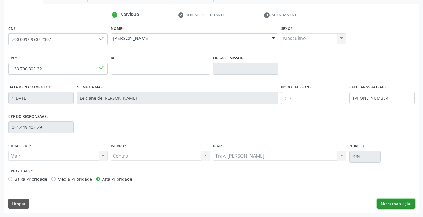
click at [381, 202] on button "Nova marcação" at bounding box center [395, 204] width 37 height 10
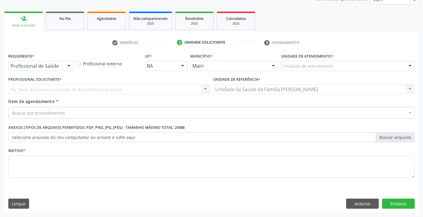
scroll to position [77, 0]
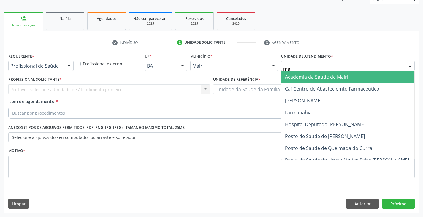
type input "mar"
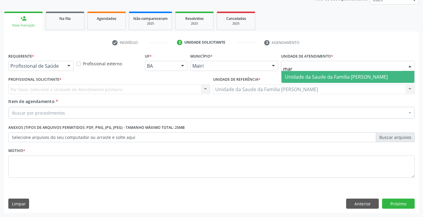
drag, startPoint x: 322, startPoint y: 74, endPoint x: 297, endPoint y: 75, distance: 25.2
click at [322, 75] on span "Unidade da Saude da Familia [PERSON_NAME]" at bounding box center [336, 77] width 103 height 7
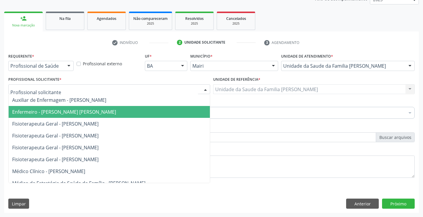
click at [39, 113] on span "Enfermeiro - [PERSON_NAME] [PERSON_NAME]" at bounding box center [64, 112] width 104 height 7
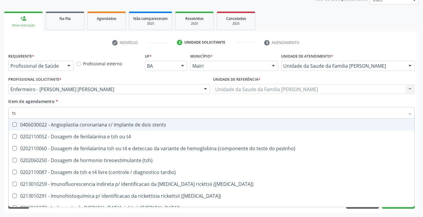
type input "tsh"
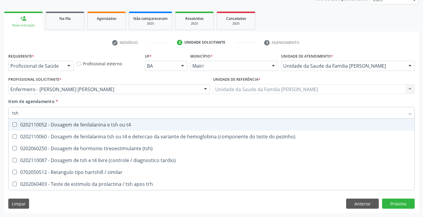
click at [54, 128] on span "0202110052 - Dosagem de fenilalanina e tsh ou t4" at bounding box center [212, 125] width 406 height 12
checkbox t4 "true"
click at [199, 99] on div "Item de agendamento * tsh Desfazer seleção 0202110052 - Dosagem de fenilalanina…" at bounding box center [211, 107] width 406 height 19
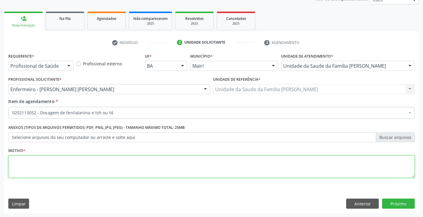
click at [83, 163] on textarea at bounding box center [211, 167] width 406 height 23
type textarea "avaliação"
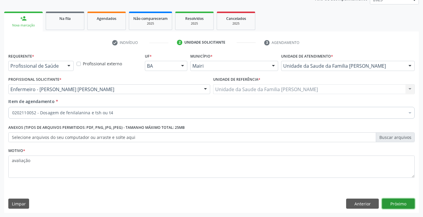
click at [397, 201] on button "Próximo" at bounding box center [398, 204] width 33 height 10
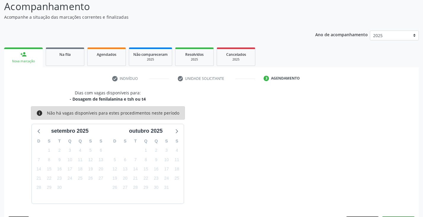
scroll to position [59, 0]
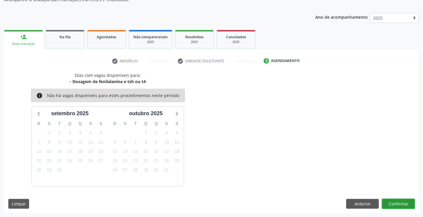
click at [394, 207] on button "Confirmar" at bounding box center [398, 204] width 33 height 10
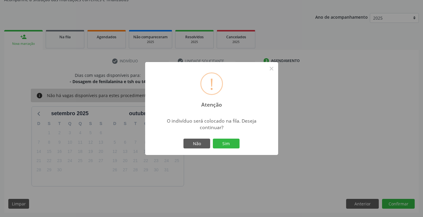
click at [232, 149] on div "Não Sim" at bounding box center [211, 143] width 59 height 12
click at [232, 145] on button "Sim" at bounding box center [226, 144] width 27 height 10
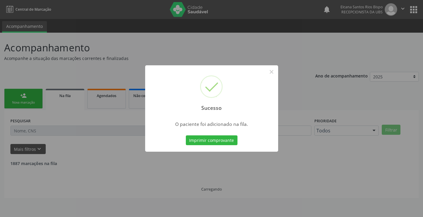
scroll to position [0, 0]
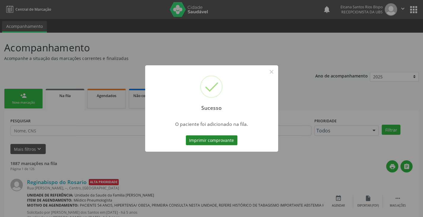
click at [233, 144] on button "Imprimir comprovante" at bounding box center [212, 140] width 52 height 10
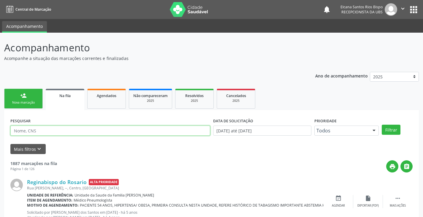
click at [40, 130] on input "text" at bounding box center [110, 131] width 200 height 10
paste input "700 0092 9907 2307"
type input "700 0092 9907 2307"
click at [382, 125] on button "Filtrar" at bounding box center [391, 130] width 19 height 10
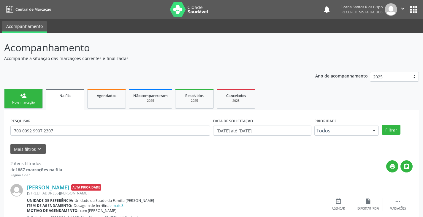
scroll to position [77, 0]
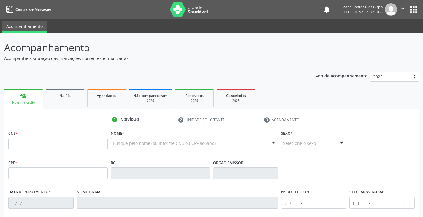
scroll to position [97, 0]
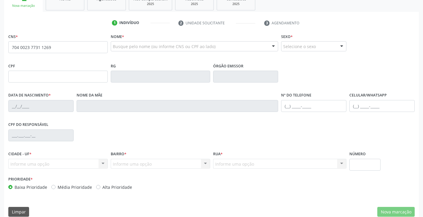
type input "704 0023 7731 1269"
type input "017.376.425-81"
type input "12/02/1983"
type input "Silvia Cruz Santos"
type input "(74) 99911-1467"
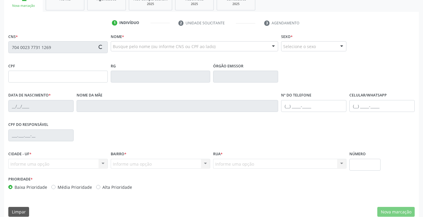
type input "(74) 99911-1467"
type input "042.544.585-25"
type input "95"
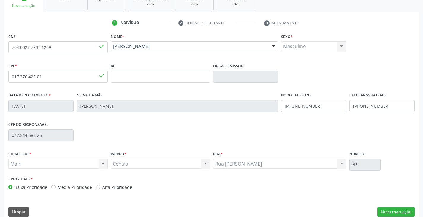
scroll to position [105, 0]
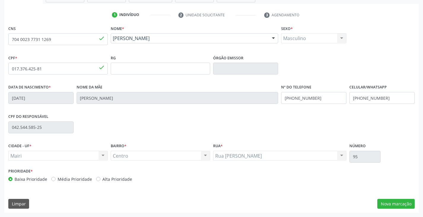
click at [107, 180] on label "Alta Prioridade" at bounding box center [117, 179] width 30 height 6
click at [100, 180] on input "Alta Prioridade" at bounding box center [98, 178] width 4 height 5
radio input "true"
click at [393, 98] on input "(74) 99911-1467" at bounding box center [381, 98] width 65 height 12
type input "(74) 99947-2882"
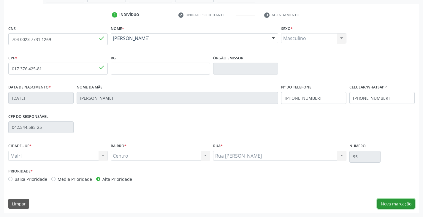
click at [393, 206] on button "Nova marcação" at bounding box center [395, 204] width 37 height 10
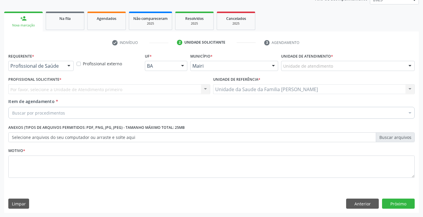
scroll to position [77, 0]
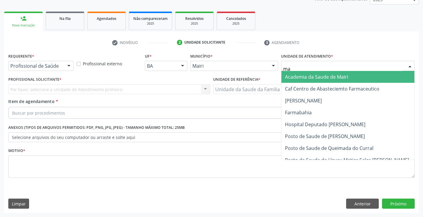
type input "mar"
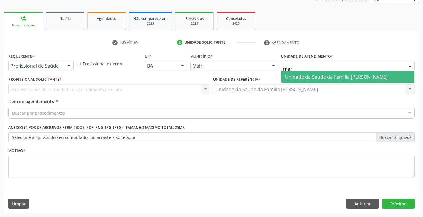
click at [298, 76] on span "Unidade da Saude da Familia [PERSON_NAME]" at bounding box center [336, 77] width 103 height 7
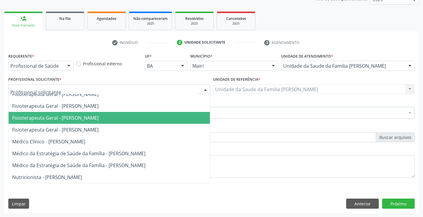
scroll to position [0, 0]
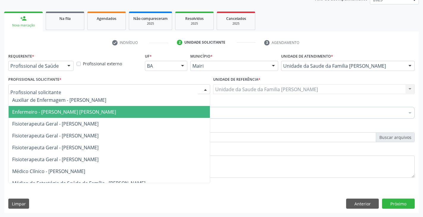
click at [91, 113] on span "Enfermeiro - [PERSON_NAME] [PERSON_NAME]" at bounding box center [64, 112] width 104 height 7
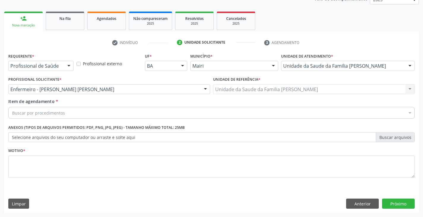
click at [69, 111] on div "Buscar por procedimentos" at bounding box center [211, 113] width 406 height 12
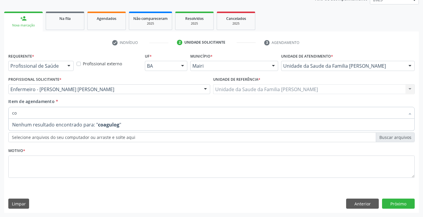
type input "c"
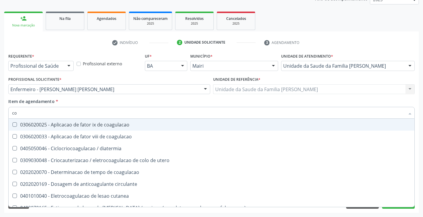
type input "c"
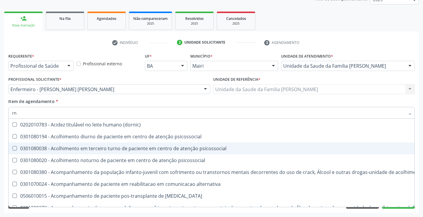
type input "r"
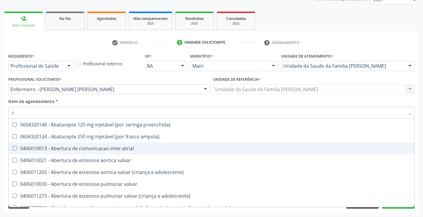
type input "tp"
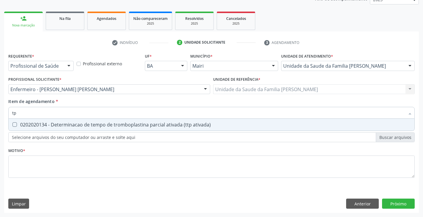
click at [75, 124] on div "0202020134 - Determinacao de tempo de tromboplastina parcial ativada (ttp ativa…" at bounding box center [211, 124] width 399 height 5
checkbox ativada\) "true"
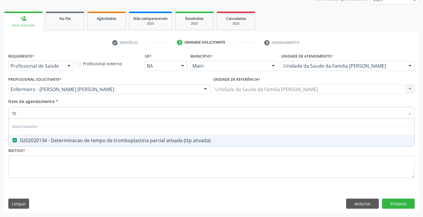
type input "t"
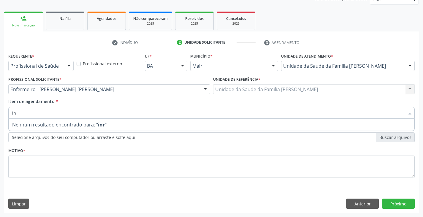
type input "i"
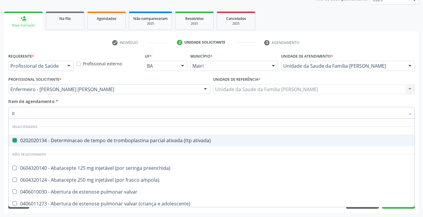
type input "pr"
checkbox ativada\) "false"
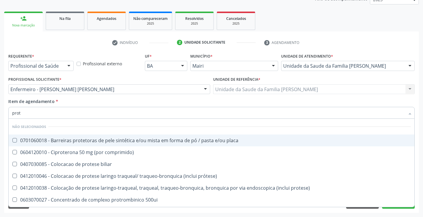
type input "protr"
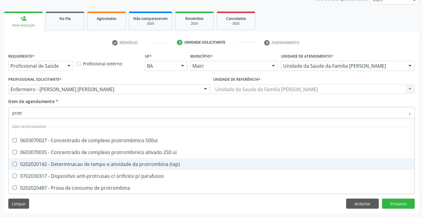
click at [76, 162] on div "0202020142 - Determinacao de tempo e atividade da protrombina (tap)" at bounding box center [211, 164] width 399 height 5
checkbox \(tap\) "true"
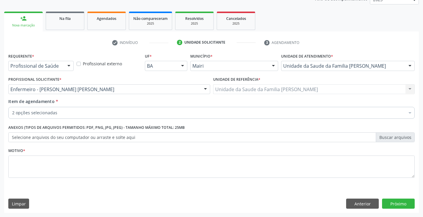
checkbox ativada\) "true"
checkbox \(tap\) "true"
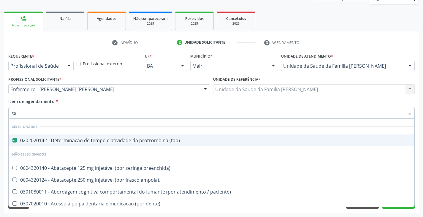
type input "t"
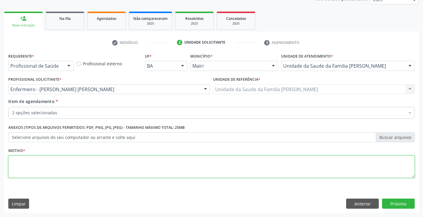
click at [59, 168] on textarea at bounding box center [211, 167] width 406 height 23
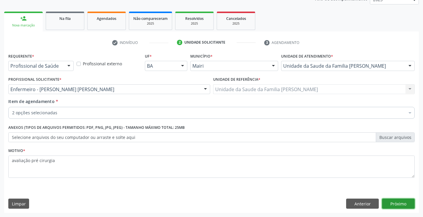
click at [409, 207] on button "Próximo" at bounding box center [398, 204] width 33 height 10
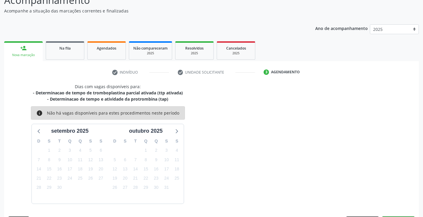
scroll to position [65, 0]
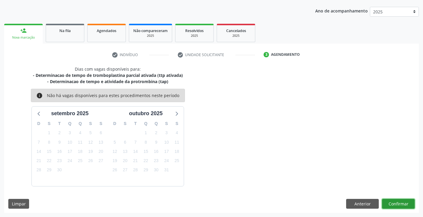
click at [403, 205] on button "Confirmar" at bounding box center [398, 204] width 33 height 10
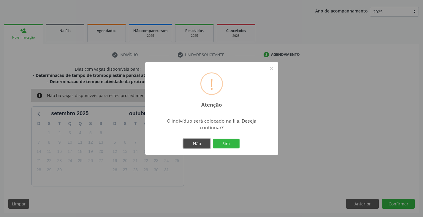
click at [192, 144] on button "Não" at bounding box center [196, 144] width 27 height 10
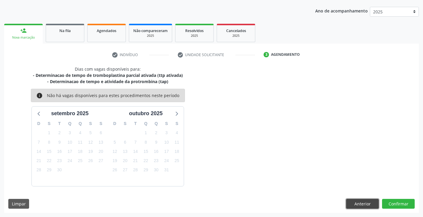
click at [355, 201] on button "Anterior" at bounding box center [362, 204] width 33 height 10
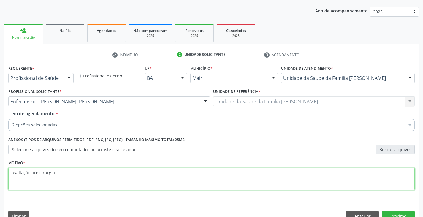
click at [89, 178] on textarea "avaliação pré cirurgia" at bounding box center [211, 179] width 406 height 23
type textarea "avaliação pré cirurgia ACS DORICA"
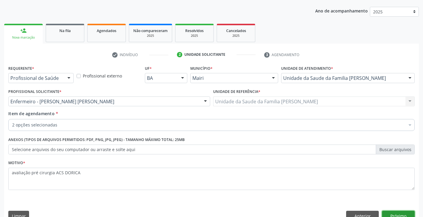
click at [393, 212] on button "Próximo" at bounding box center [398, 216] width 33 height 10
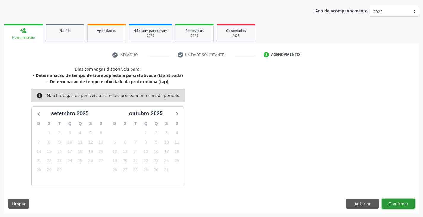
click at [406, 207] on button "Confirmar" at bounding box center [398, 204] width 33 height 10
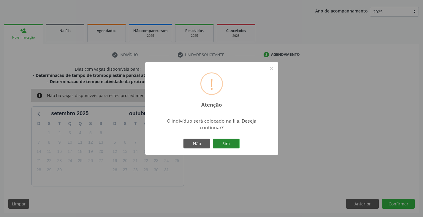
click at [216, 140] on button "Sim" at bounding box center [226, 144] width 27 height 10
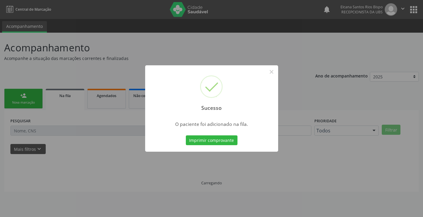
scroll to position [0, 0]
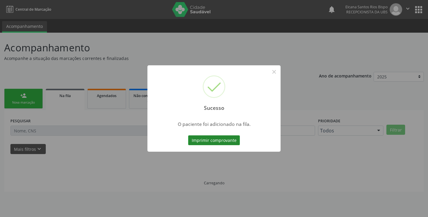
click at [205, 141] on button "Imprimir comprovante" at bounding box center [214, 140] width 52 height 10
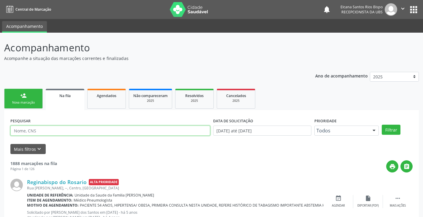
click at [49, 135] on input "text" at bounding box center [110, 131] width 200 height 10
paste input "704 0023 7731 1269"
type input "704 0023 7731 1269"
click at [382, 125] on button "Filtrar" at bounding box center [391, 130] width 19 height 10
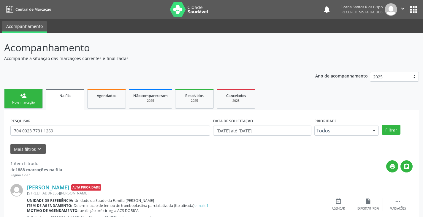
scroll to position [24, 0]
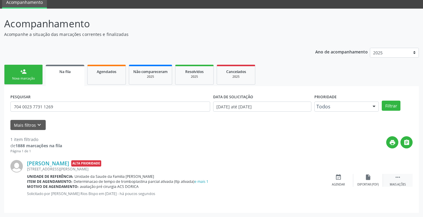
click at [399, 175] on icon "" at bounding box center [398, 177] width 7 height 7
click at [374, 177] on div "edit Editar" at bounding box center [368, 180] width 30 height 13
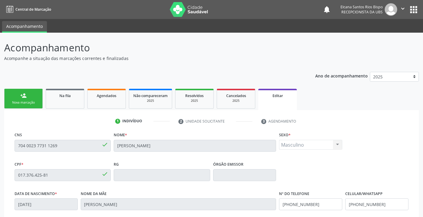
scroll to position [113, 0]
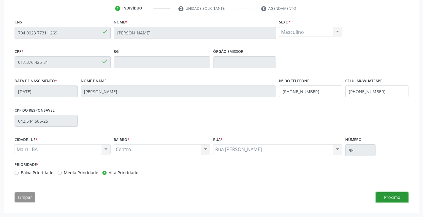
click at [399, 199] on button "Próximo" at bounding box center [392, 197] width 33 height 10
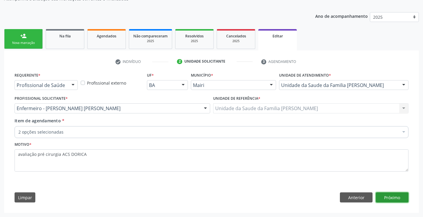
click at [399, 200] on button "Próximo" at bounding box center [392, 197] width 33 height 10
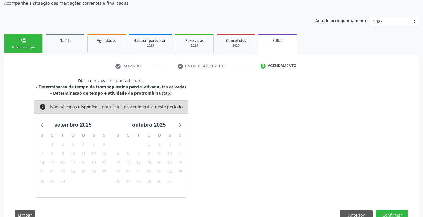
scroll to position [60, 0]
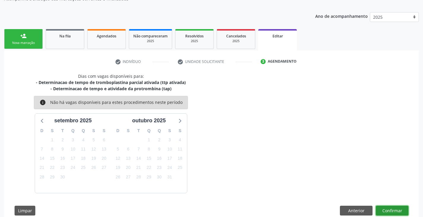
click at [395, 209] on button "Confirmar" at bounding box center [392, 211] width 33 height 10
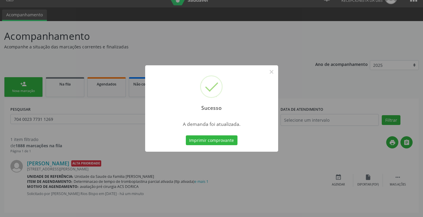
scroll to position [0, 0]
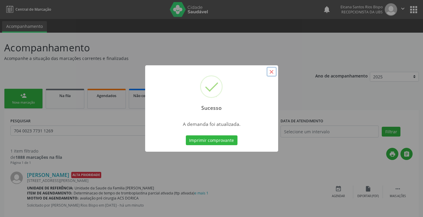
click at [273, 67] on button "×" at bounding box center [272, 72] width 10 height 10
